Goal: Information Seeking & Learning: Learn about a topic

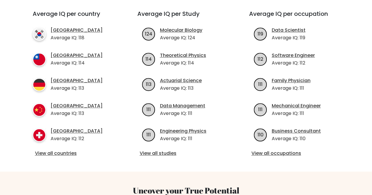
scroll to position [218, 0]
click at [66, 150] on link "View all countries" at bounding box center [74, 153] width 79 height 7
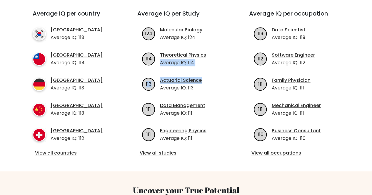
drag, startPoint x: 211, startPoint y: 74, endPoint x: 214, endPoint y: 44, distance: 30.5
click at [214, 44] on ul "124 Molecular Biology Average IQ: 124 114 113" at bounding box center [186, 84] width 98 height 116
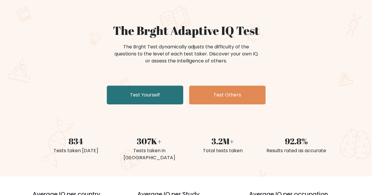
scroll to position [0, 0]
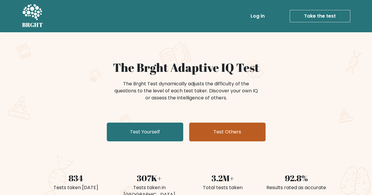
click at [221, 132] on link "Test Others" at bounding box center [227, 132] width 76 height 19
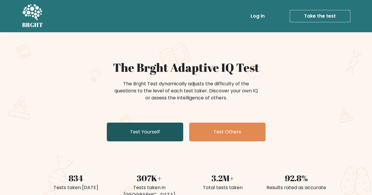
click at [147, 132] on link "Test Yourself" at bounding box center [145, 132] width 76 height 19
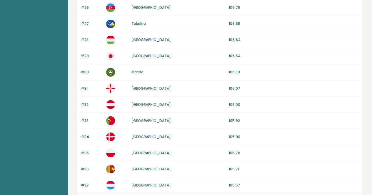
scroll to position [570, 0]
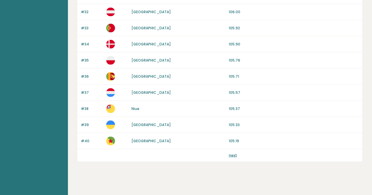
click at [232, 153] on link "next" at bounding box center [233, 155] width 8 height 5
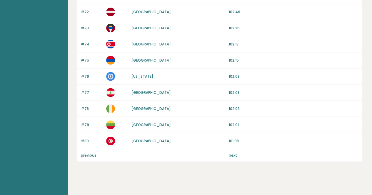
scroll to position [570, 0]
click at [232, 154] on link "next" at bounding box center [233, 156] width 8 height 5
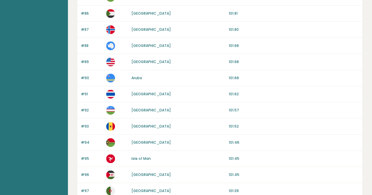
scroll to position [148, 0]
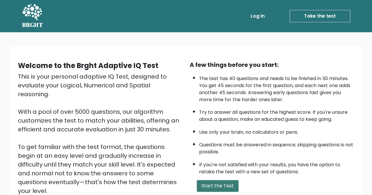
click at [217, 187] on button "Start the Test" at bounding box center [218, 186] width 42 height 12
click at [213, 185] on button "Start the Test" at bounding box center [218, 186] width 42 height 12
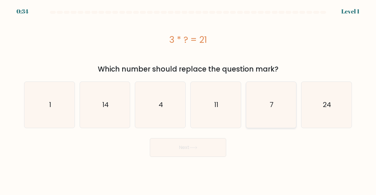
click at [254, 108] on icon "7" at bounding box center [271, 105] width 46 height 46
click at [188, 99] on input "e. 7" at bounding box center [188, 98] width 0 height 1
radio input "true"
